Goal: Task Accomplishment & Management: Manage account settings

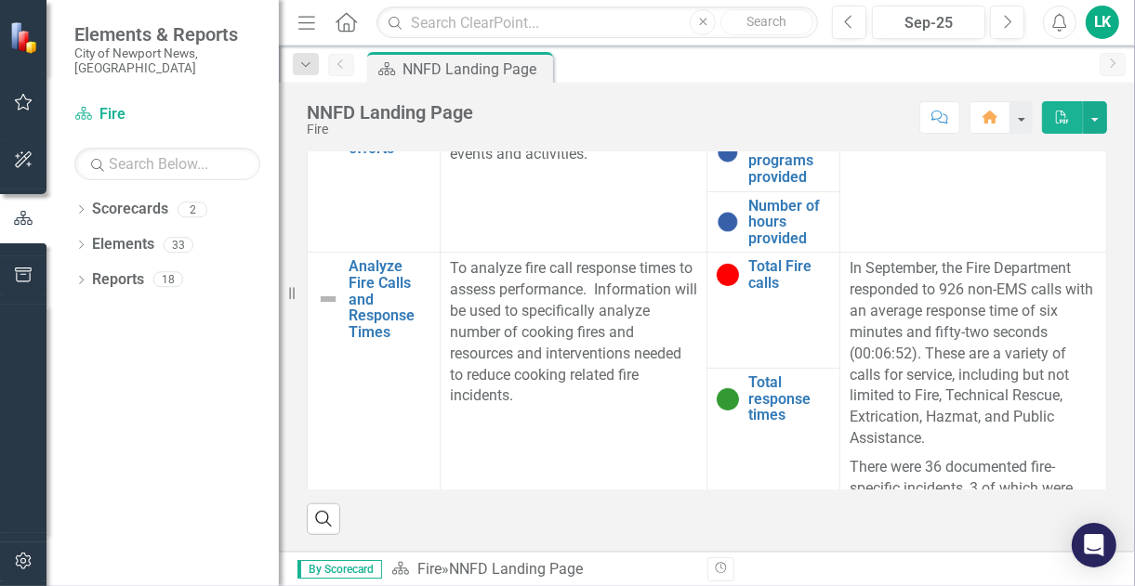
scroll to position [93, 0]
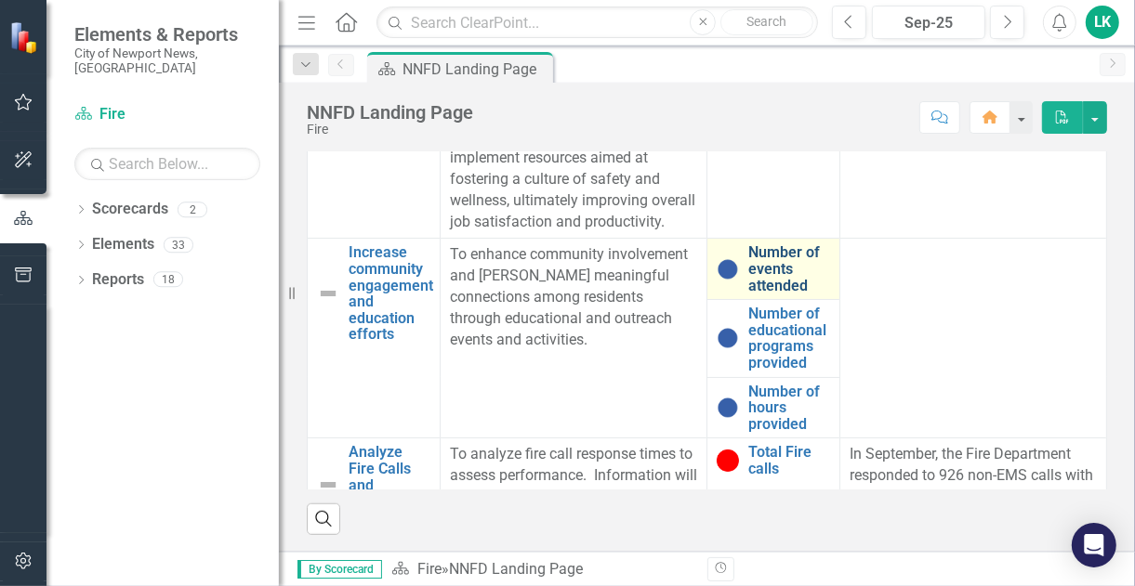
click at [748, 294] on link "Number of events attended" at bounding box center [789, 268] width 82 height 49
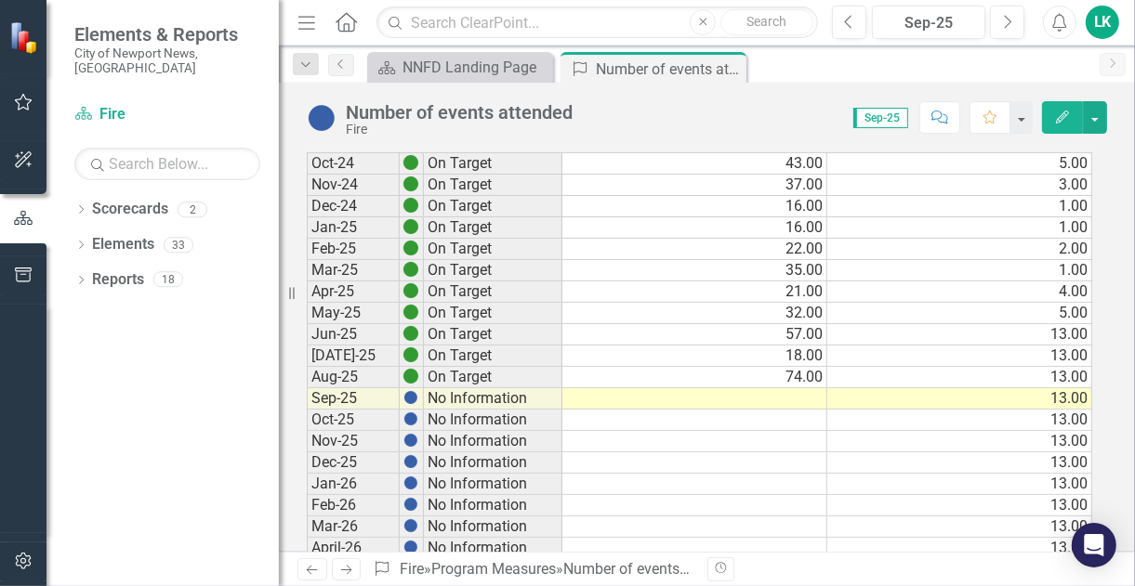
scroll to position [558, 0]
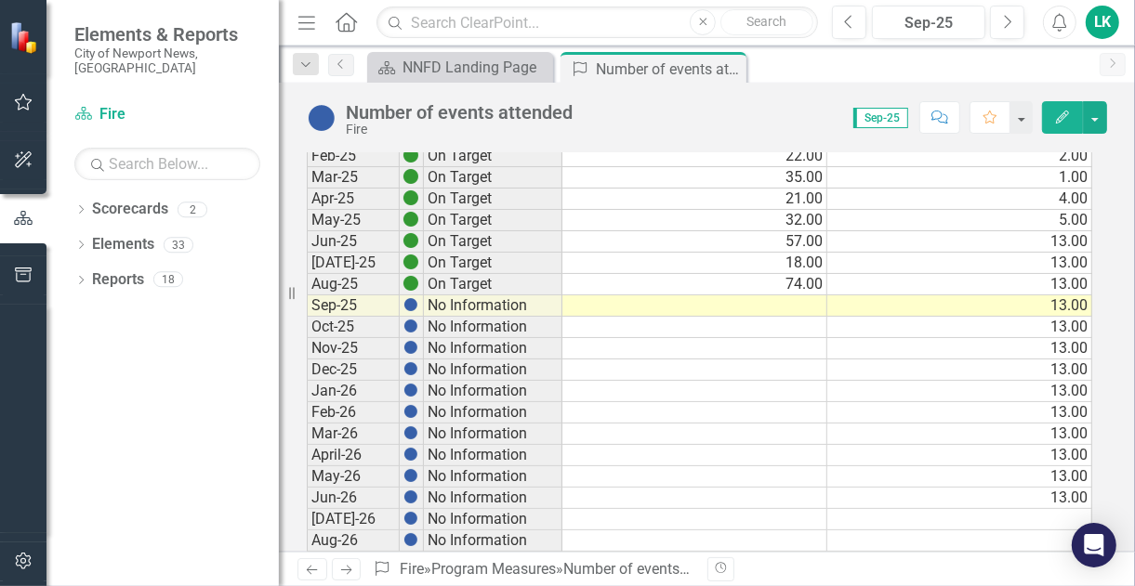
click at [795, 295] on td at bounding box center [694, 305] width 265 height 21
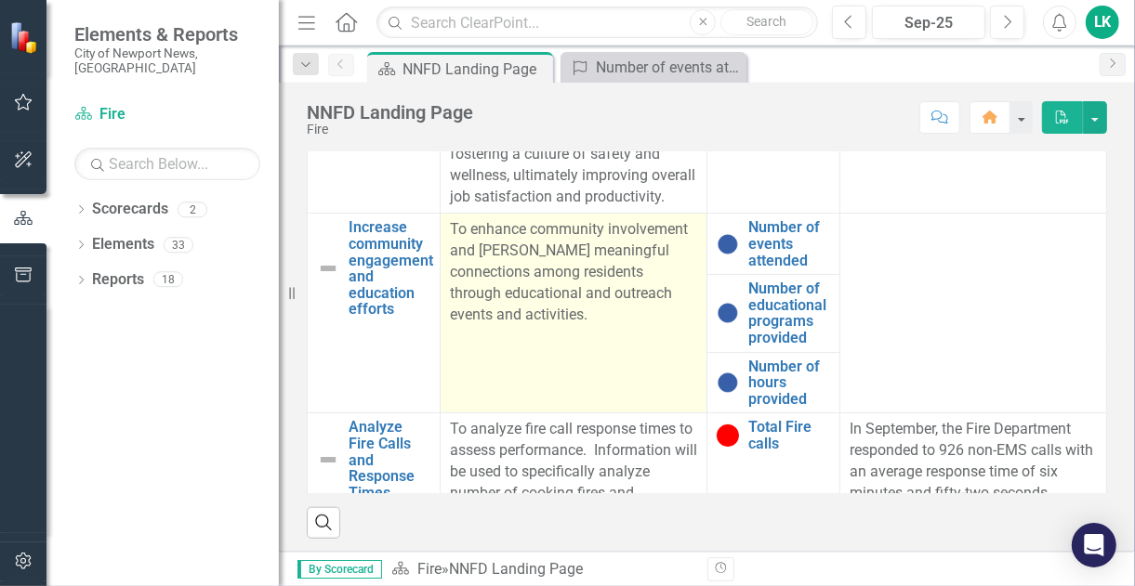
scroll to position [93, 0]
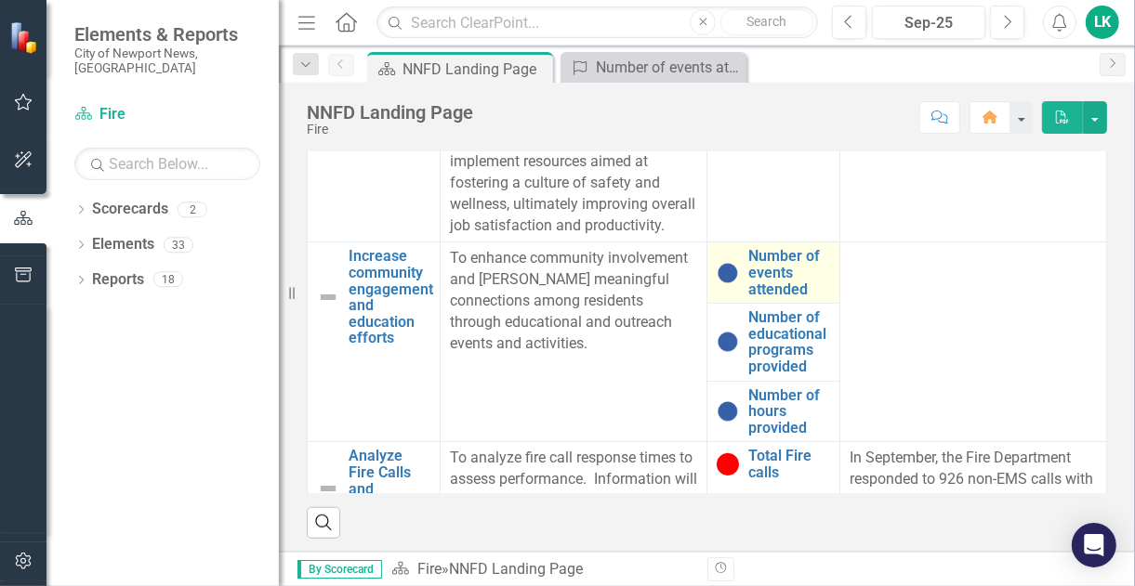
click at [768, 283] on td "Number of events attended Edit Edit Program Measures Link Open Element" at bounding box center [772, 273] width 133 height 61
click at [762, 293] on link "Number of events attended" at bounding box center [789, 272] width 82 height 49
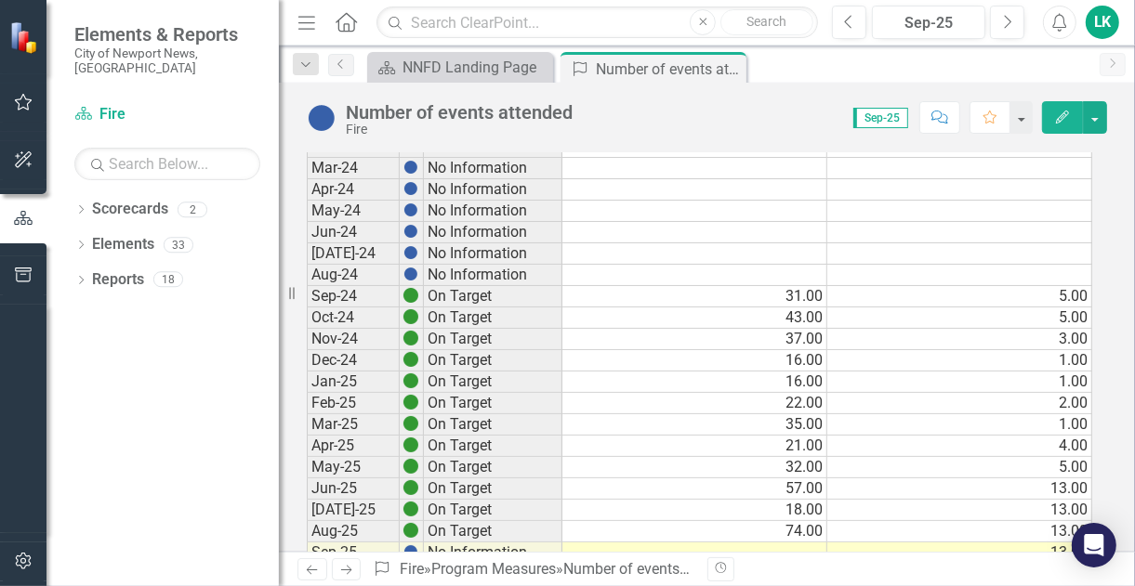
scroll to position [465, 0]
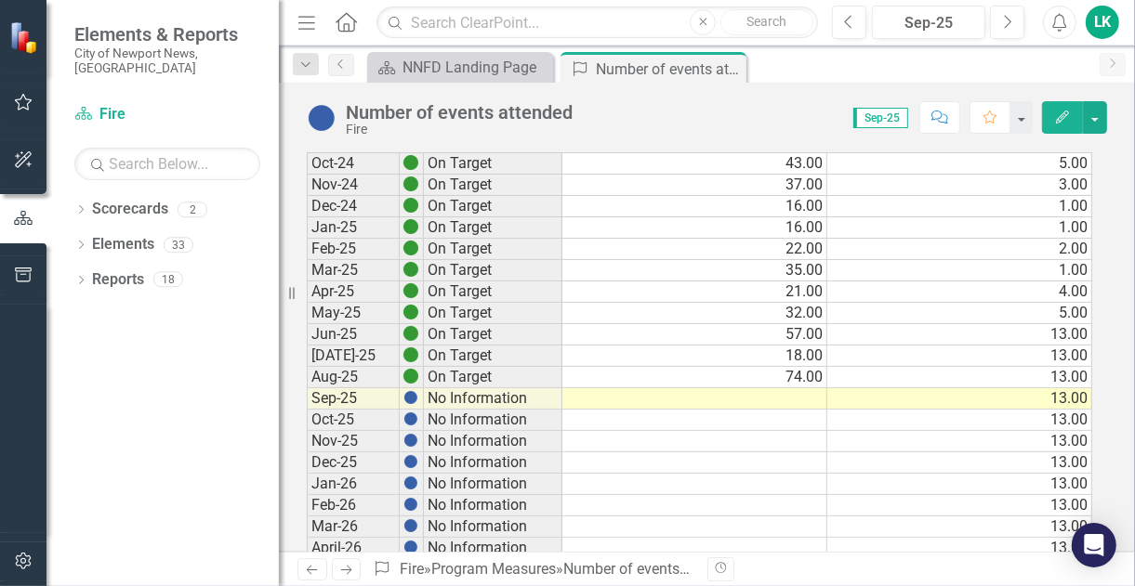
click at [634, 391] on td at bounding box center [694, 398] width 265 height 21
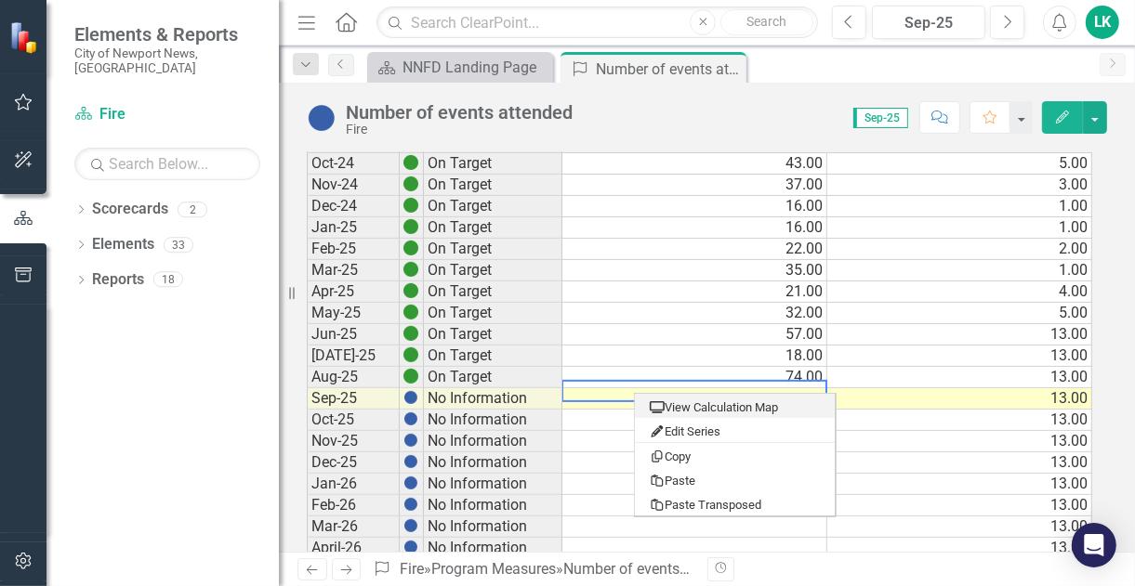
click at [768, 388] on td at bounding box center [694, 398] width 265 height 21
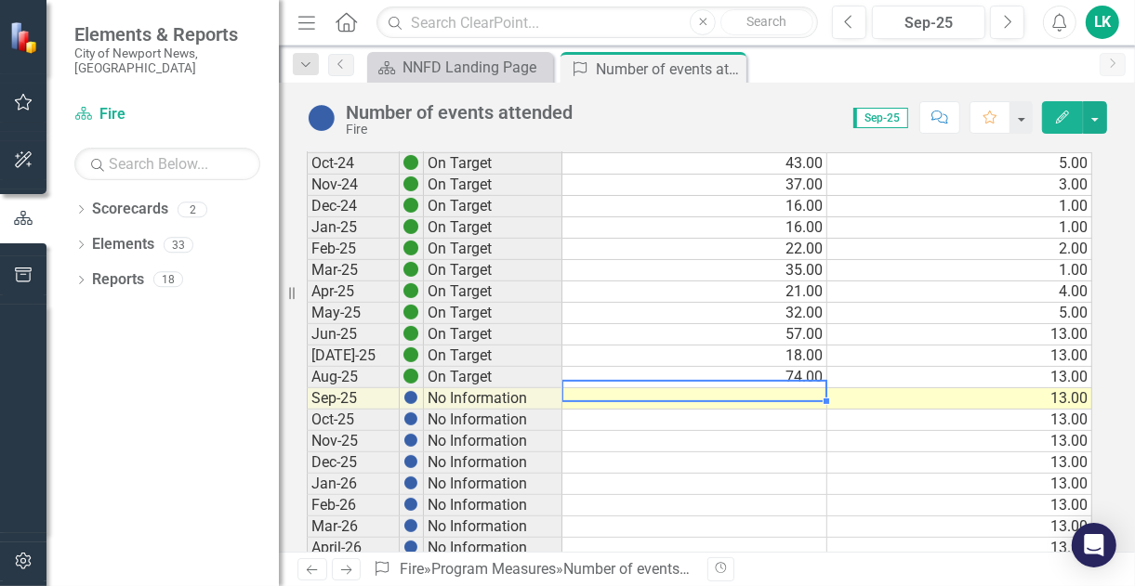
click at [788, 389] on td at bounding box center [694, 398] width 265 height 21
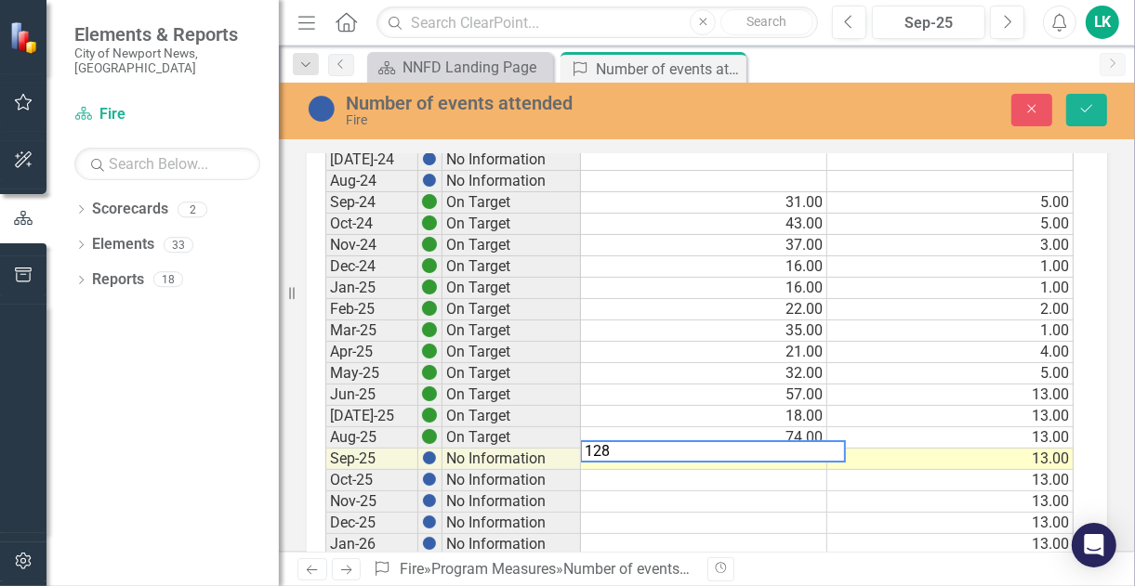
type textarea "128"
click at [1101, 101] on button "Save" at bounding box center [1086, 110] width 41 height 33
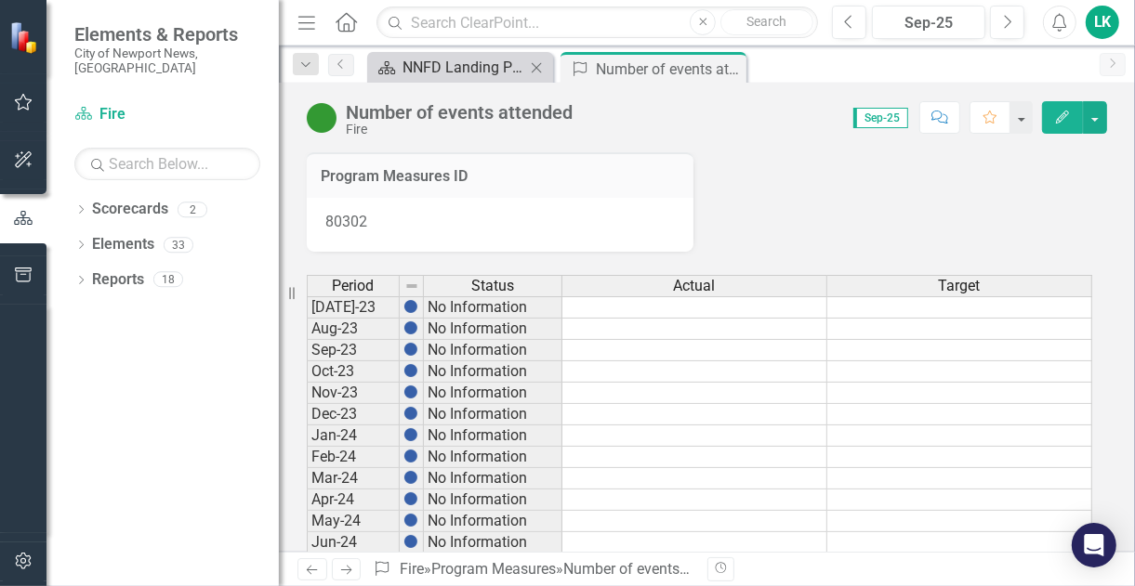
click at [494, 72] on div "NNFD Landing Page" at bounding box center [463, 67] width 123 height 23
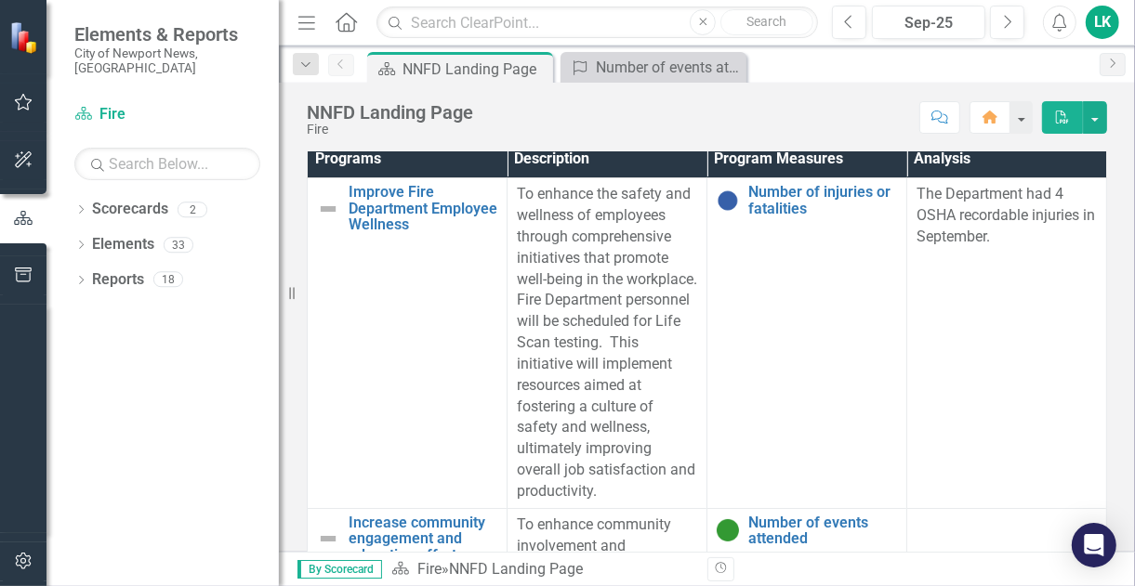
scroll to position [1105, 0]
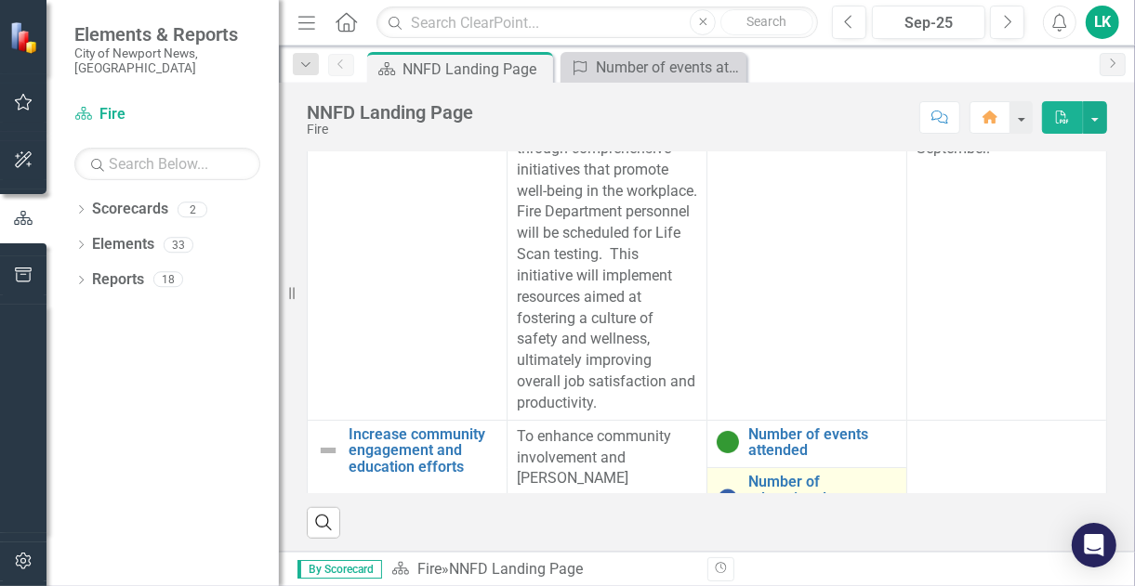
click at [728, 488] on img at bounding box center [727, 499] width 22 height 22
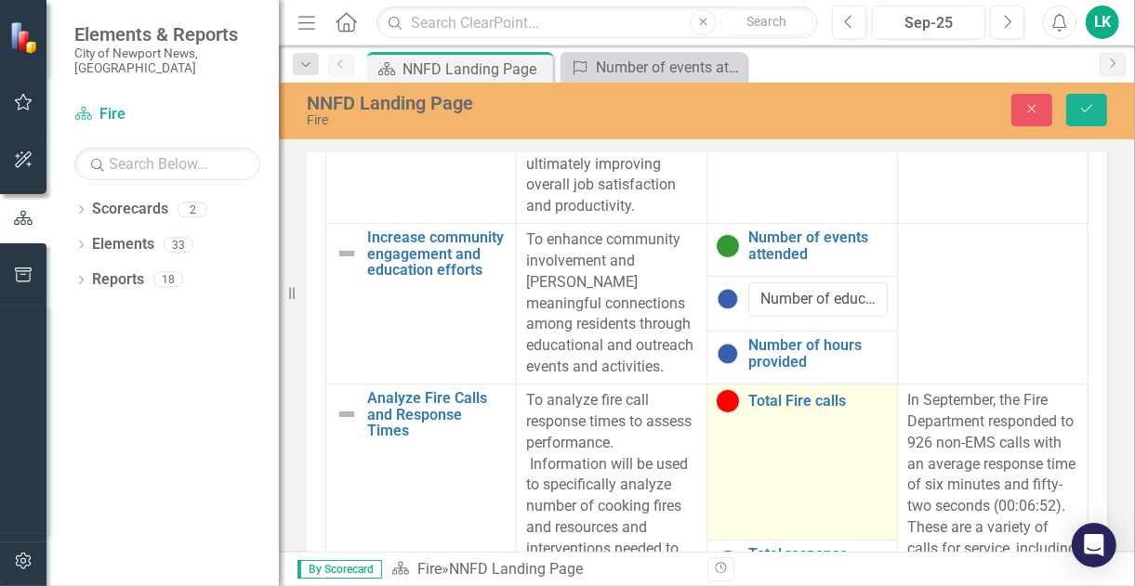
scroll to position [186, 0]
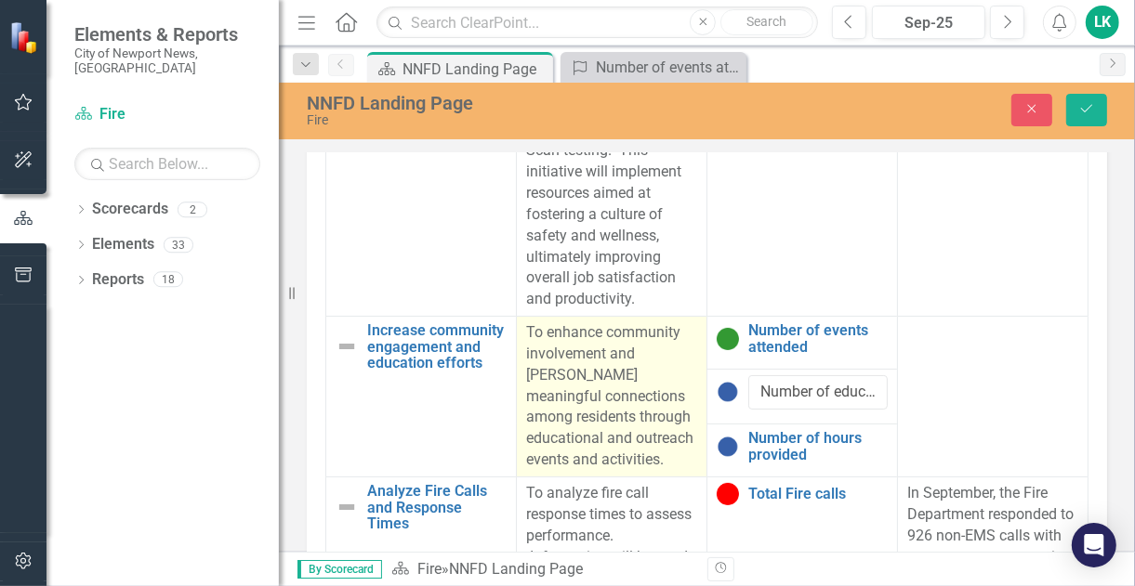
click at [602, 383] on td "To enhance community involvement and [PERSON_NAME] meaningful connections among…" at bounding box center [612, 397] width 190 height 161
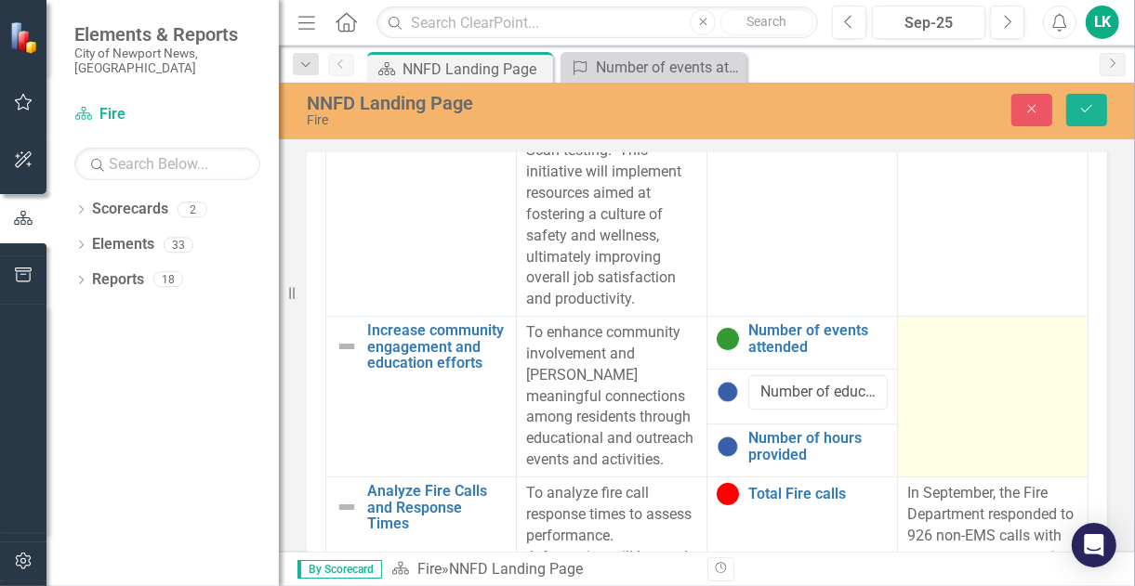
scroll to position [183, 0]
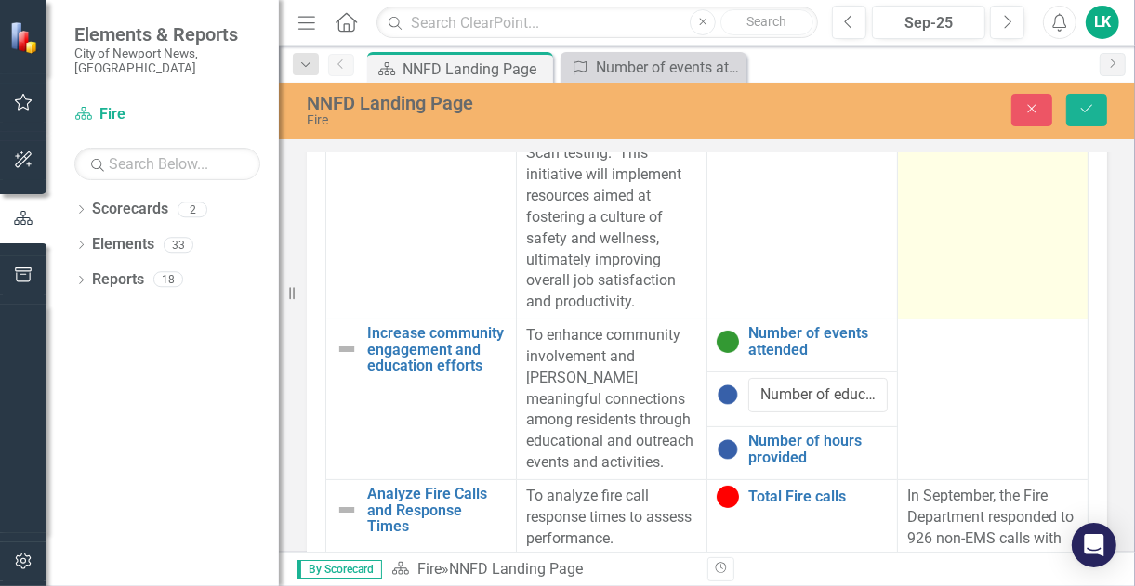
click at [962, 193] on td "The Department had 4 OSHA recordable injuries in September." at bounding box center [993, 143] width 190 height 352
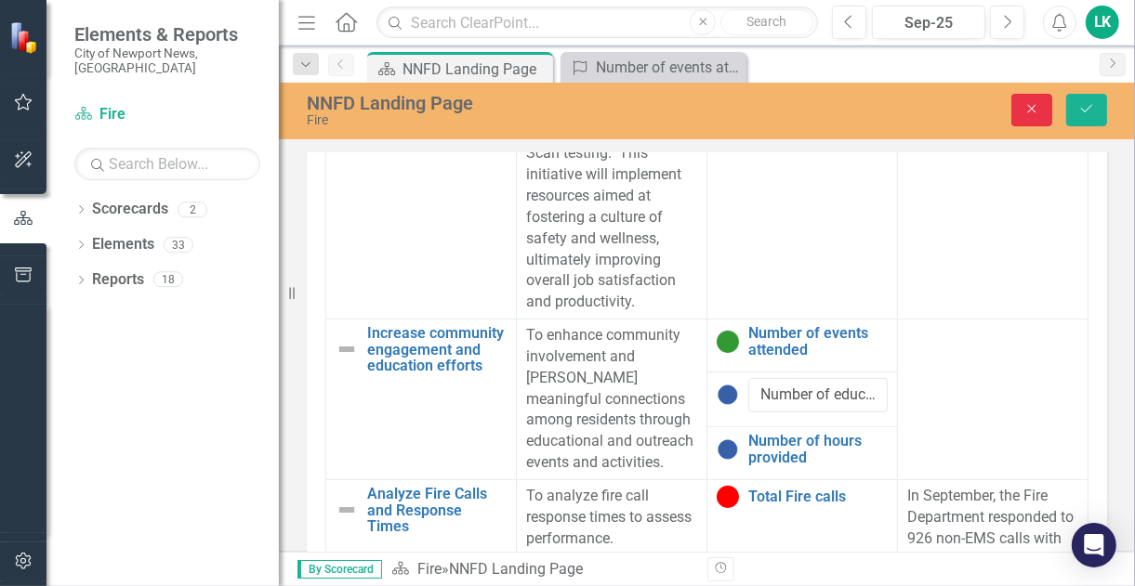
click at [1030, 112] on icon "Close" at bounding box center [1031, 108] width 17 height 13
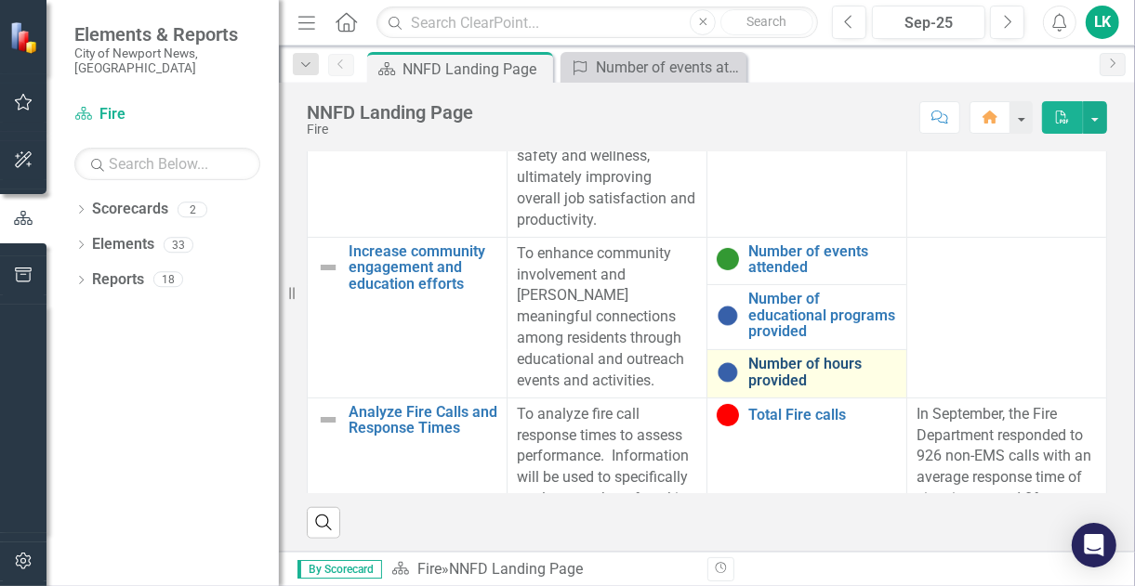
click at [771, 356] on link "Number of hours provided" at bounding box center [822, 372] width 149 height 33
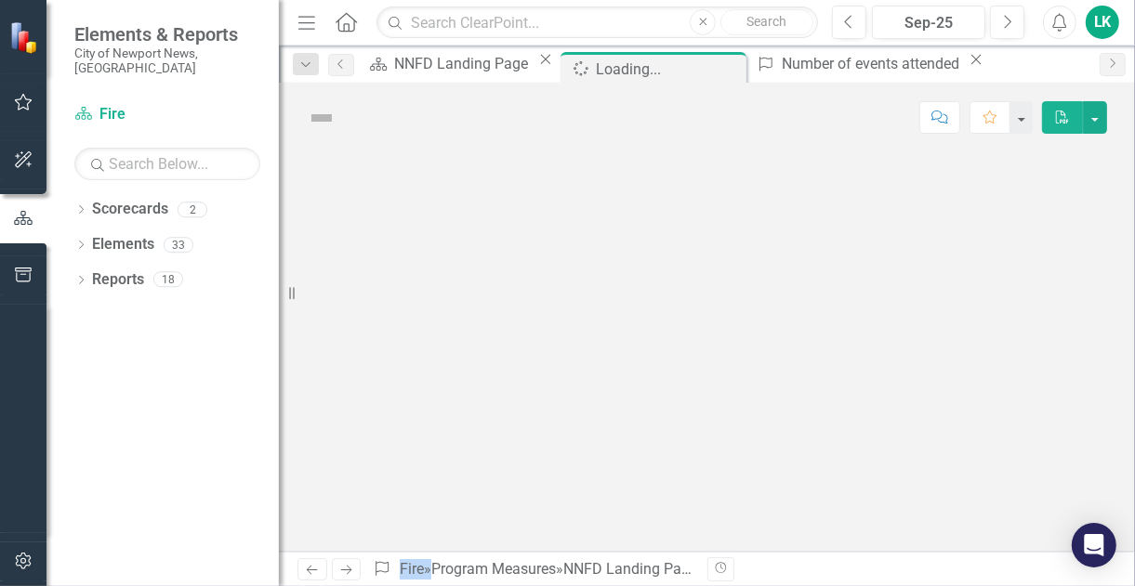
click at [771, 337] on div at bounding box center [707, 352] width 856 height 400
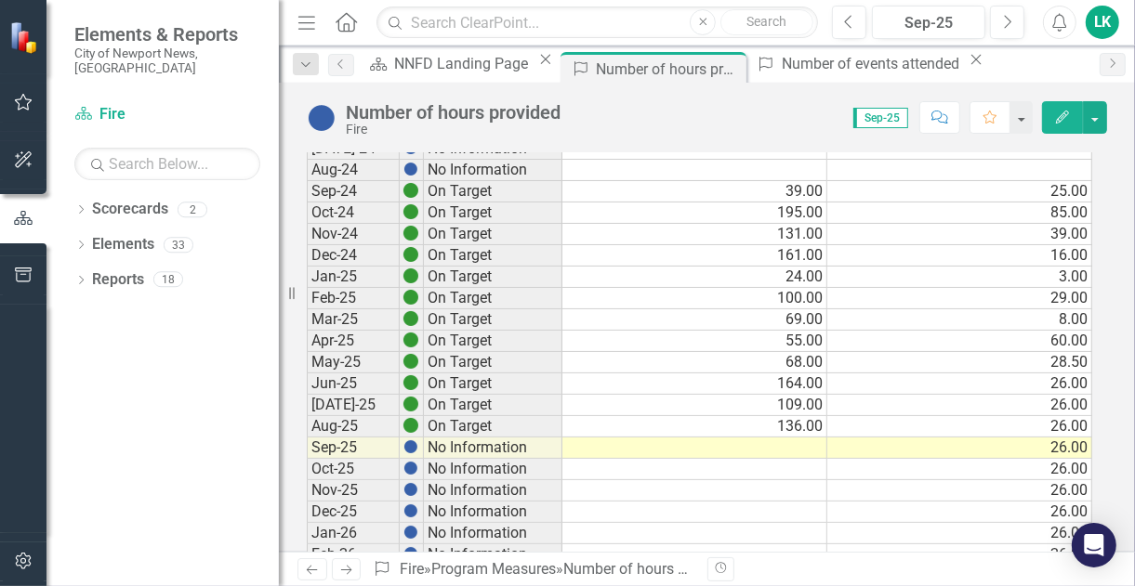
scroll to position [650, 0]
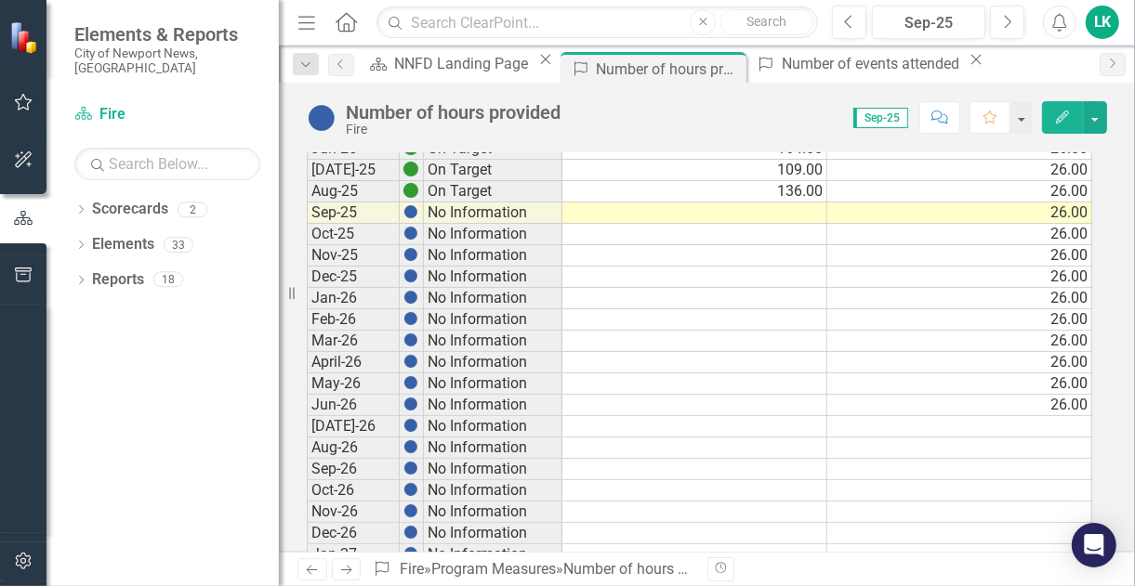
click at [788, 205] on td at bounding box center [694, 213] width 265 height 21
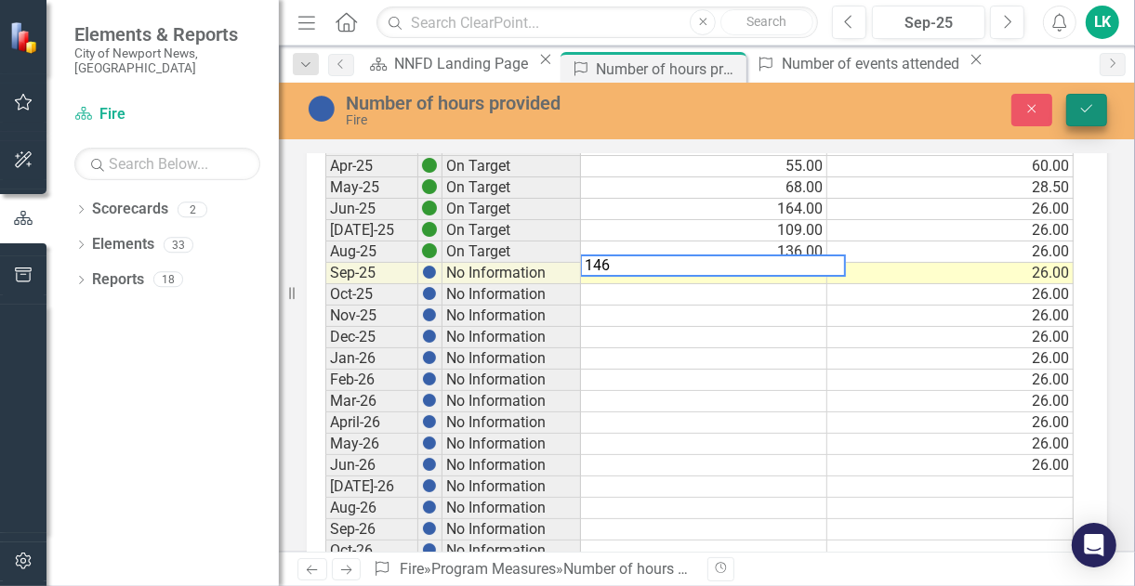
type textarea "146"
click at [1080, 98] on button "Save" at bounding box center [1086, 110] width 41 height 33
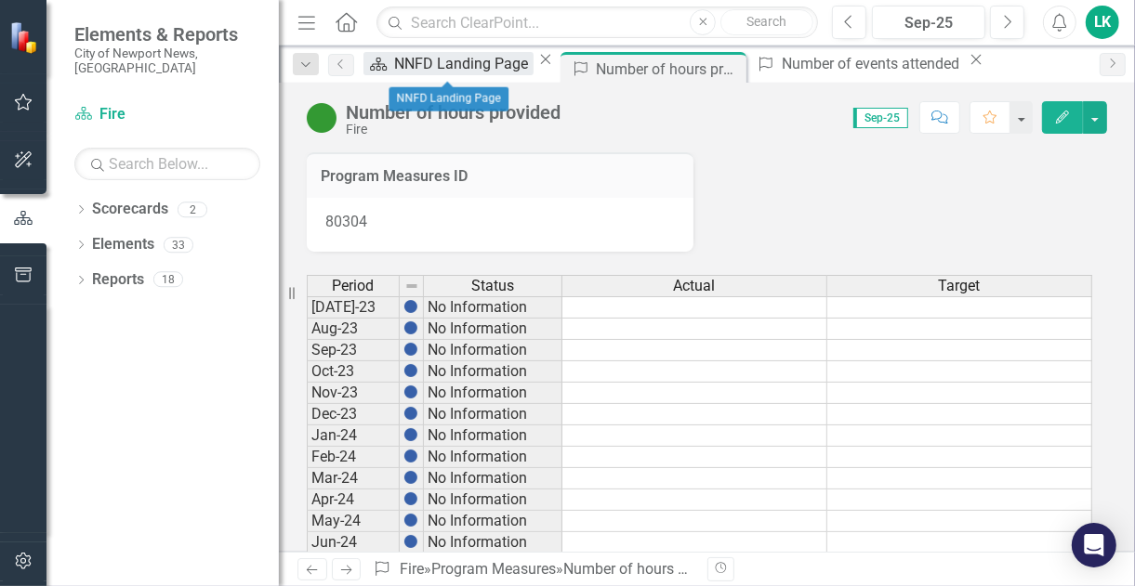
click at [387, 63] on icon "Scorecard" at bounding box center [378, 64] width 19 height 15
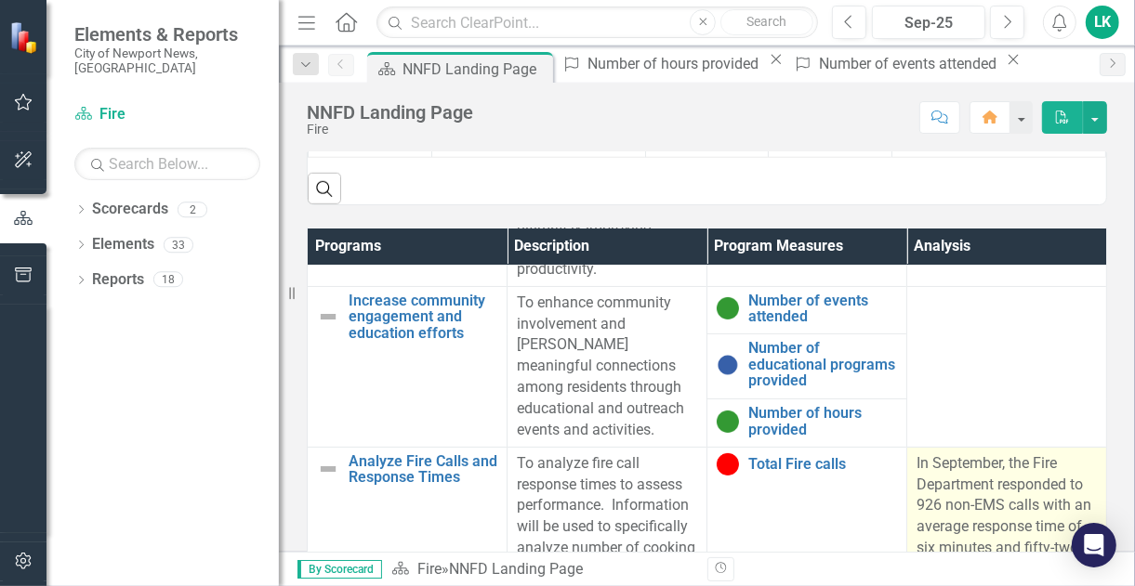
scroll to position [217, 0]
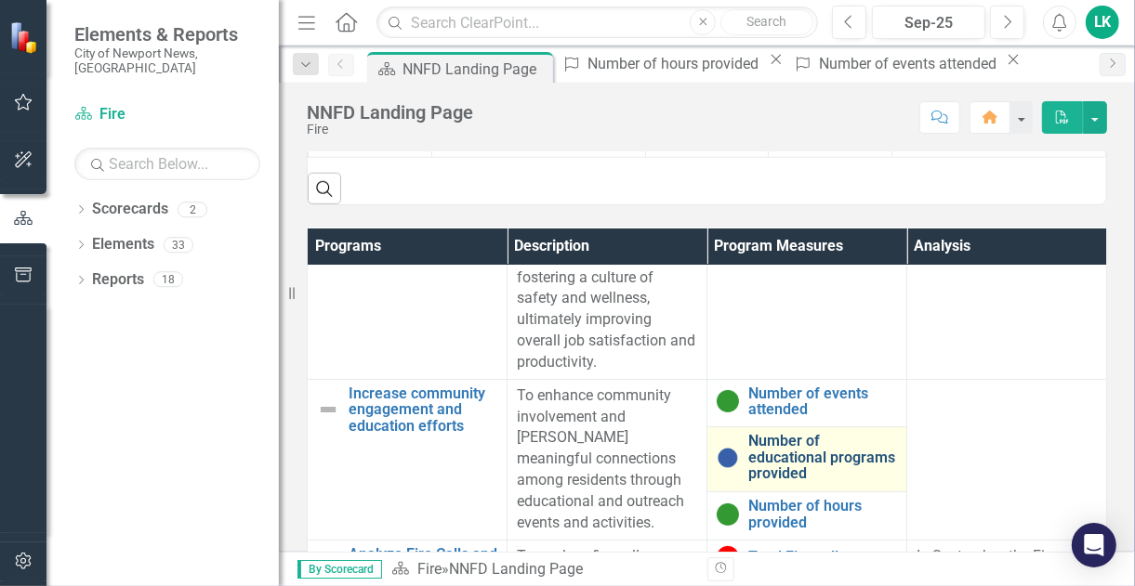
click at [779, 433] on link "Number of educational programs provided" at bounding box center [822, 457] width 149 height 49
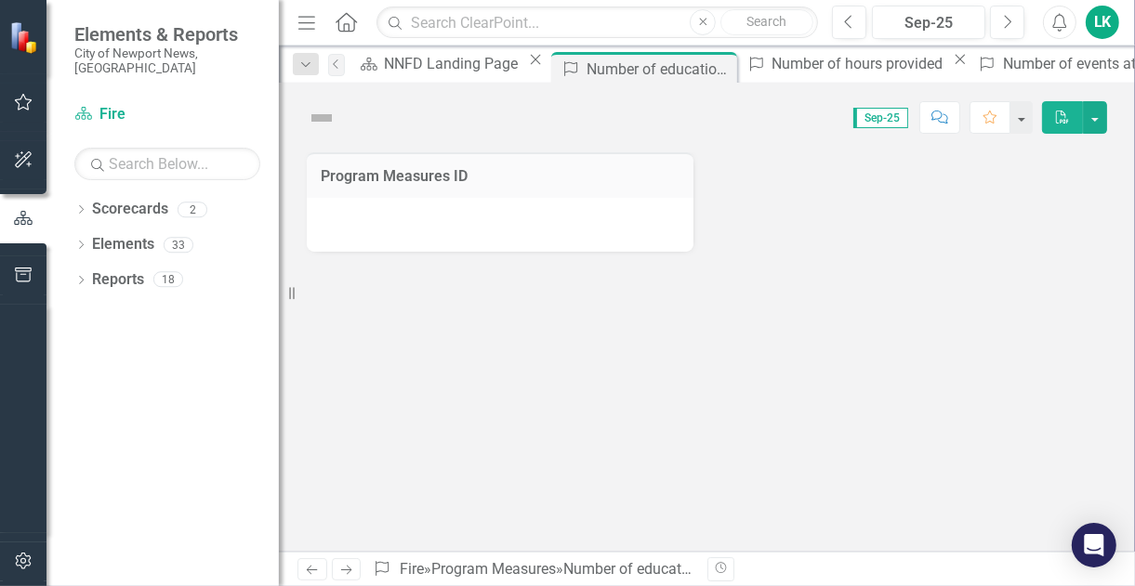
click at [779, 407] on div "Program Measures ID" at bounding box center [707, 352] width 856 height 400
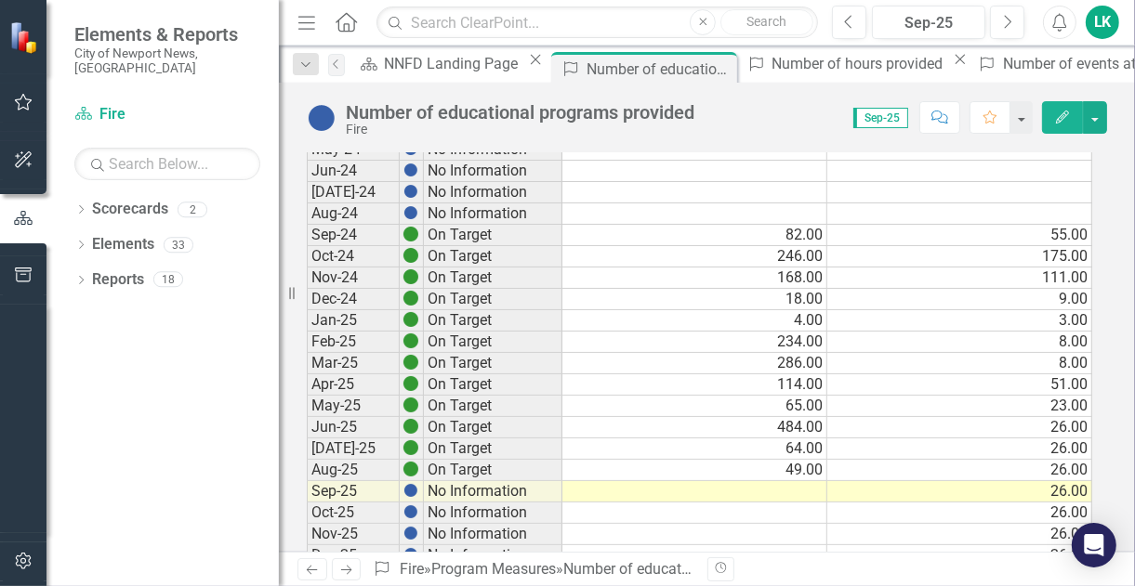
scroll to position [465, 0]
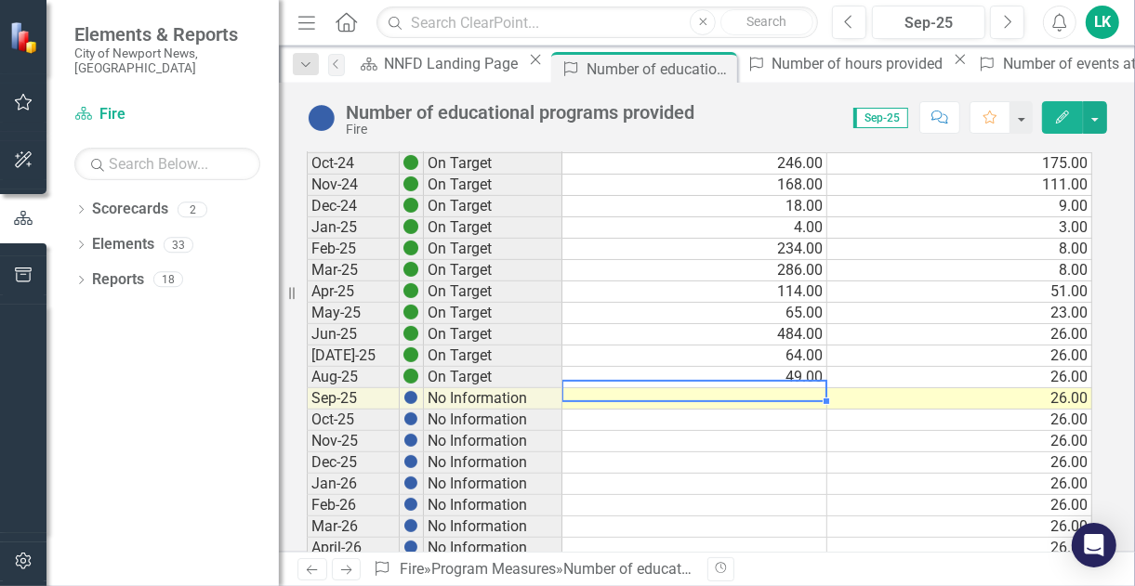
click at [786, 393] on td at bounding box center [694, 398] width 265 height 21
click at [773, 389] on td at bounding box center [694, 398] width 265 height 21
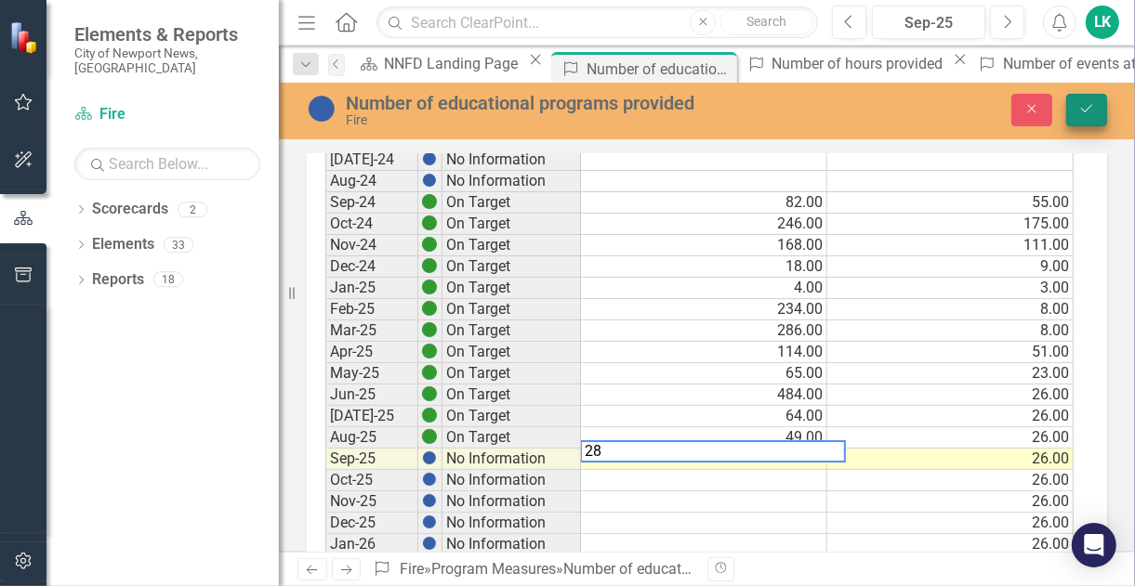
type textarea "28"
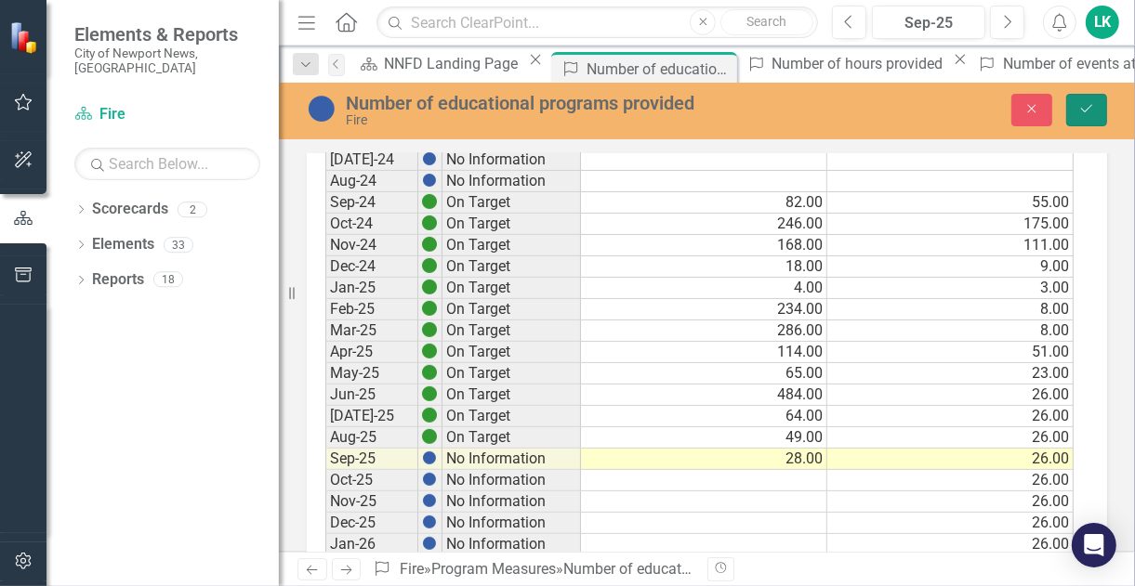
click at [1084, 104] on icon "Save" at bounding box center [1086, 108] width 17 height 13
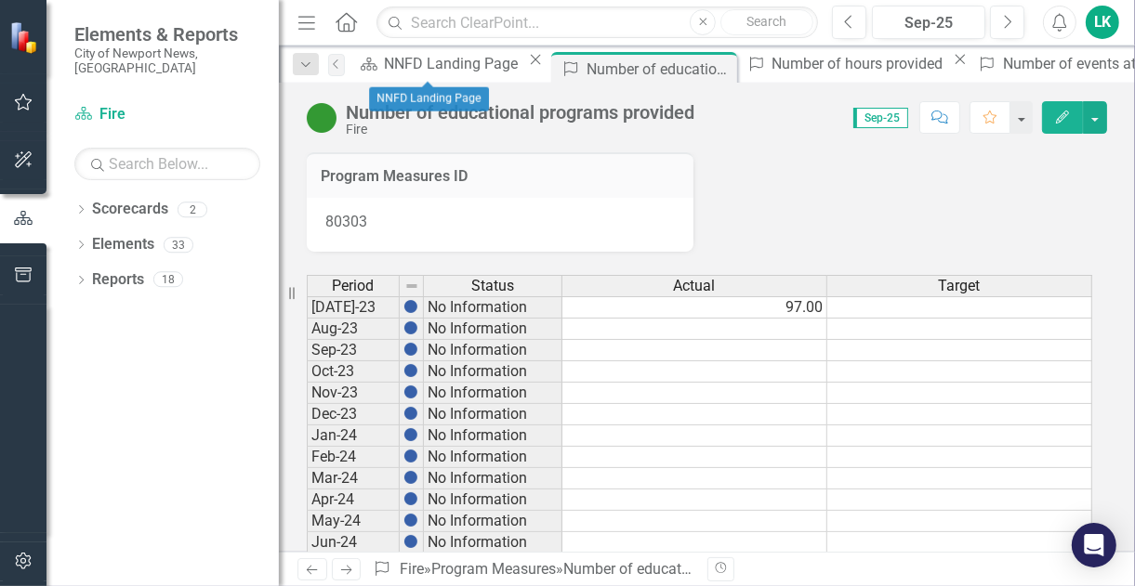
click at [433, 54] on div "Scorecard NNFD Landing Page Close" at bounding box center [450, 63] width 193 height 23
click at [423, 63] on div "NNFD Landing Page" at bounding box center [454, 63] width 139 height 23
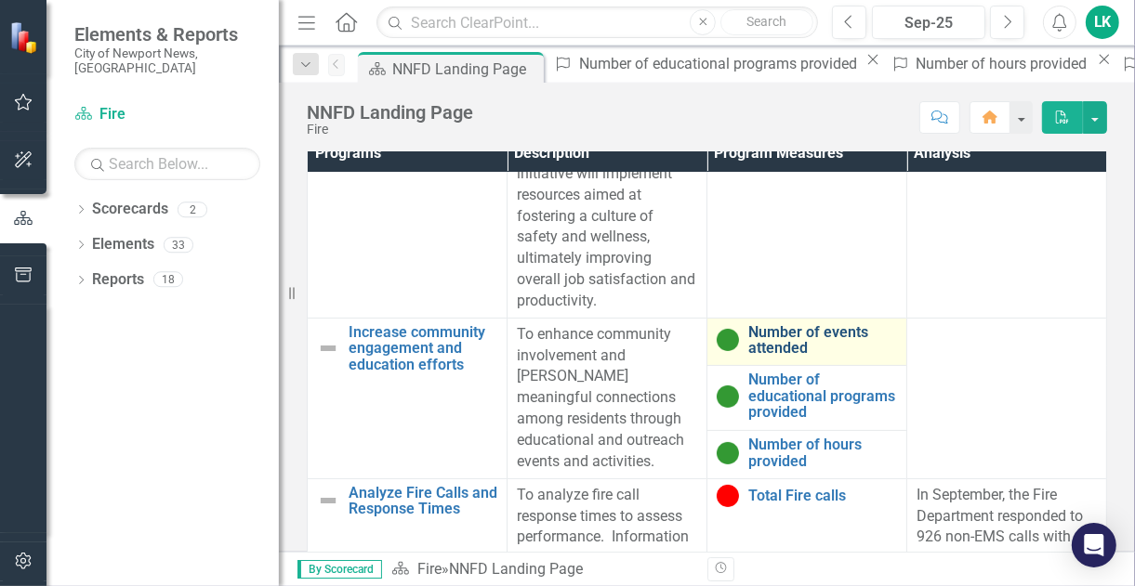
scroll to position [186, 0]
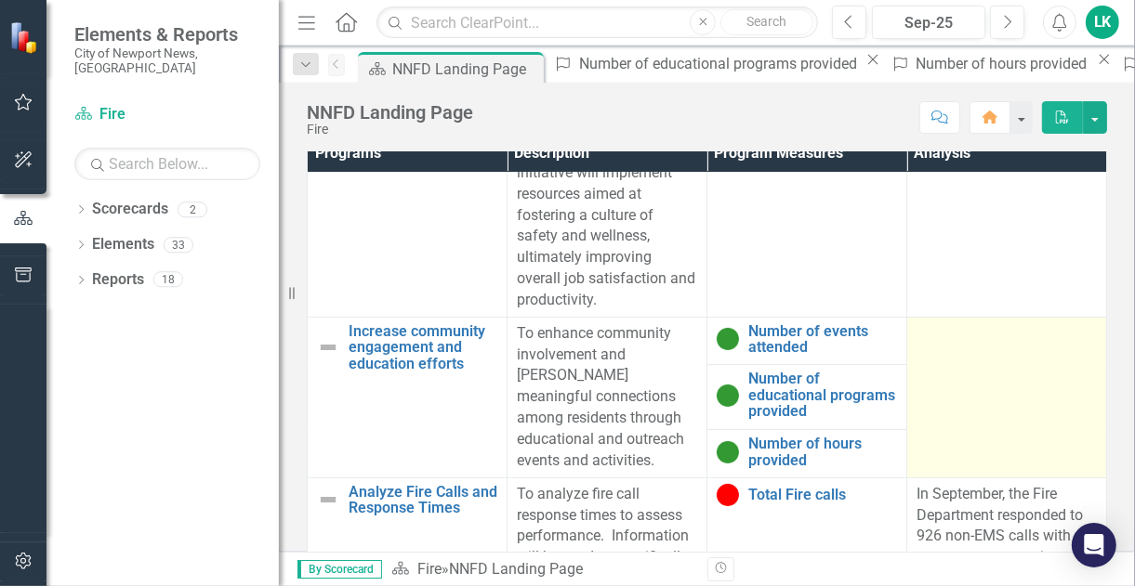
click at [922, 323] on div at bounding box center [1006, 334] width 180 height 22
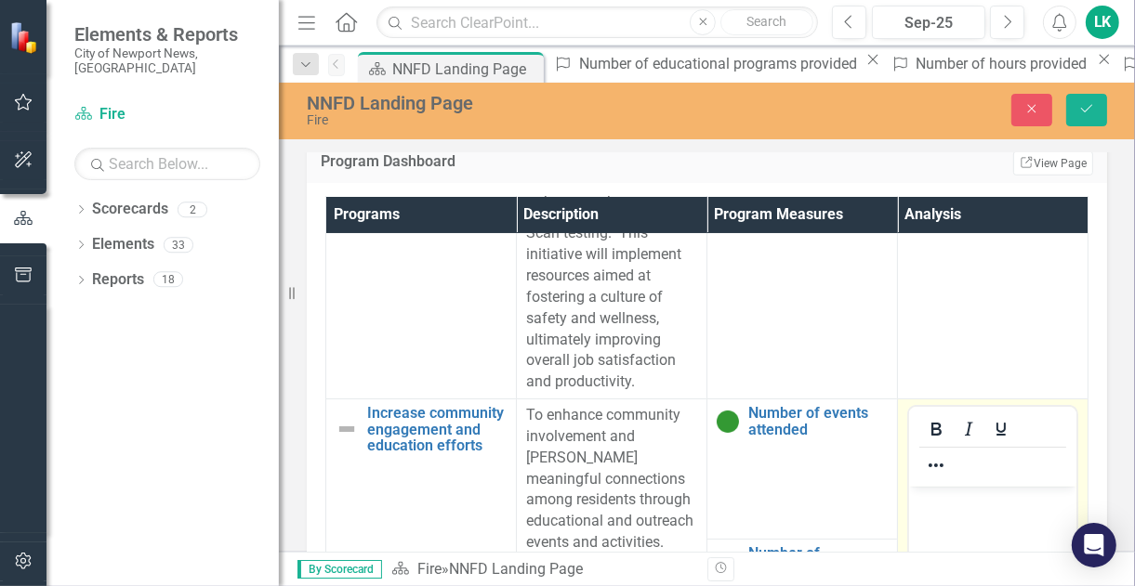
scroll to position [0, 0]
click at [925, 407] on div at bounding box center [992, 447] width 167 height 80
click at [969, 505] on p "Rich Text Area. Press ALT-0 for help." at bounding box center [991, 502] width 158 height 22
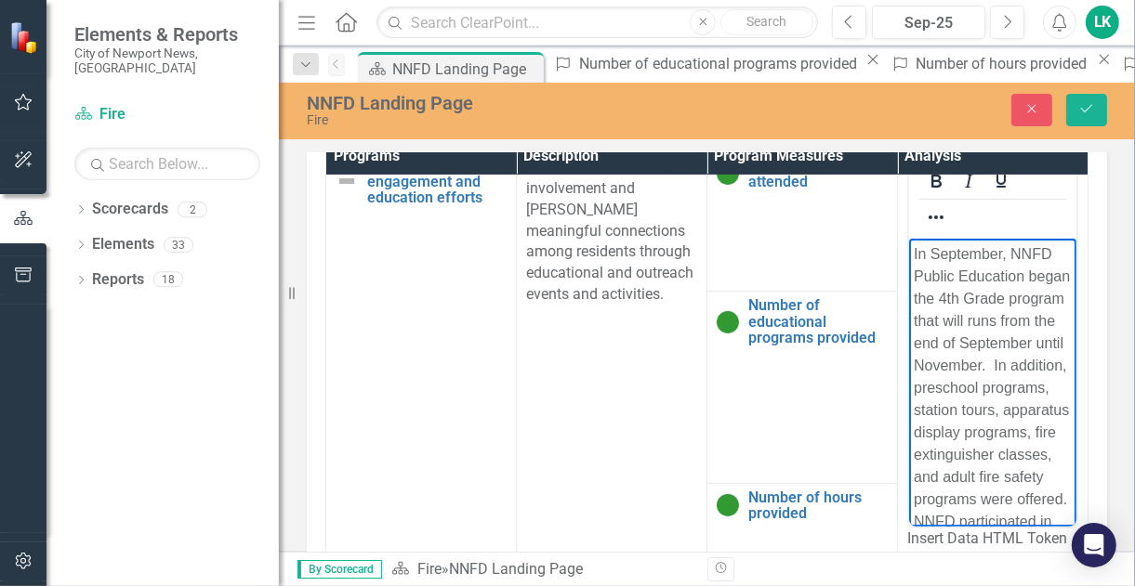
scroll to position [558, 33]
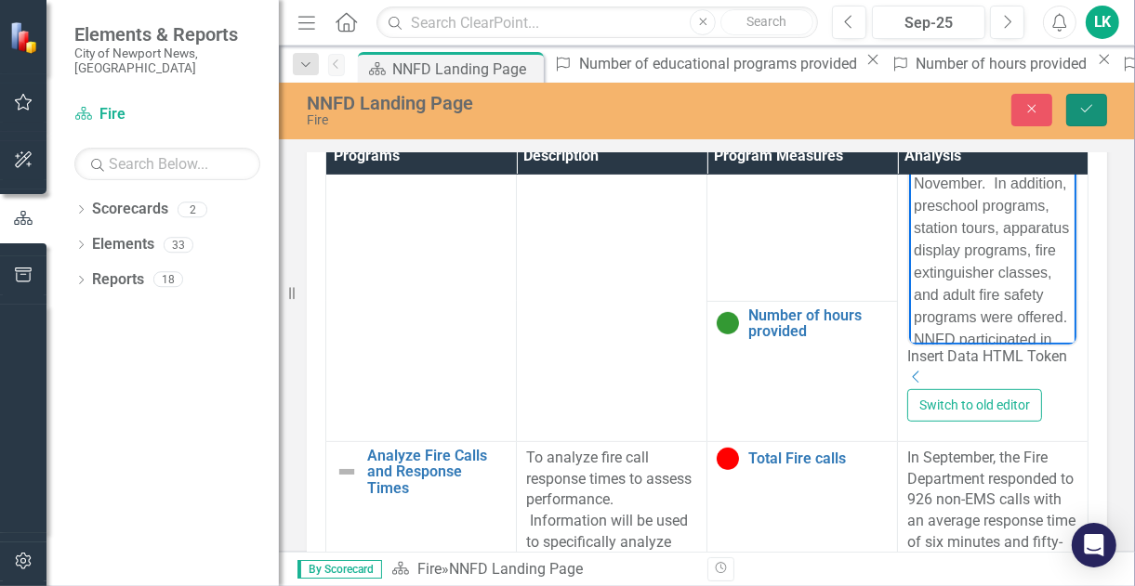
click at [1083, 111] on icon "submit" at bounding box center [1086, 108] width 11 height 7
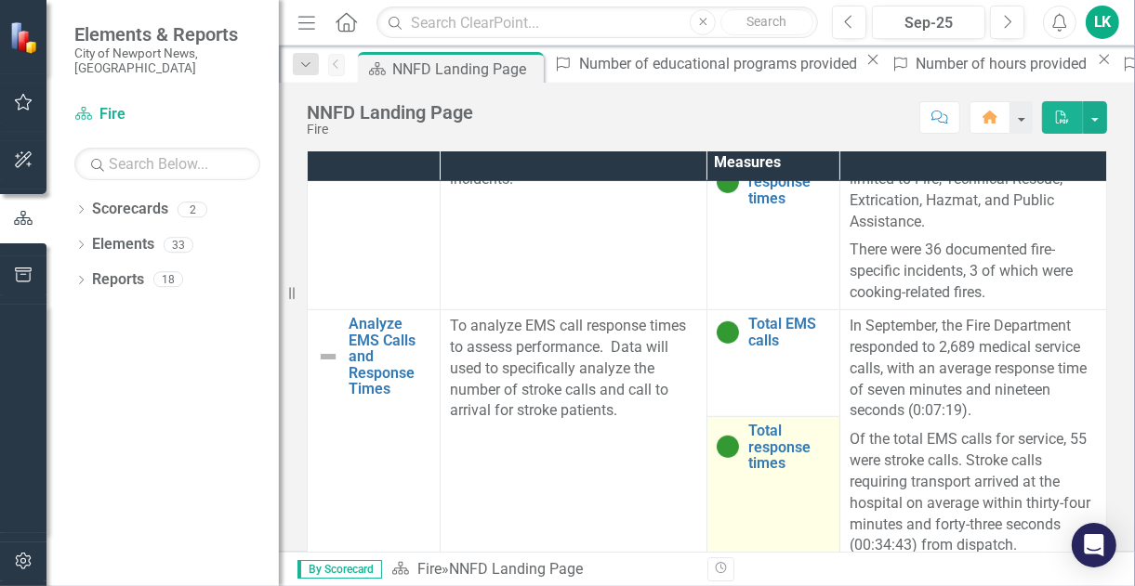
scroll to position [1105, 0]
